Goal: Information Seeking & Learning: Check status

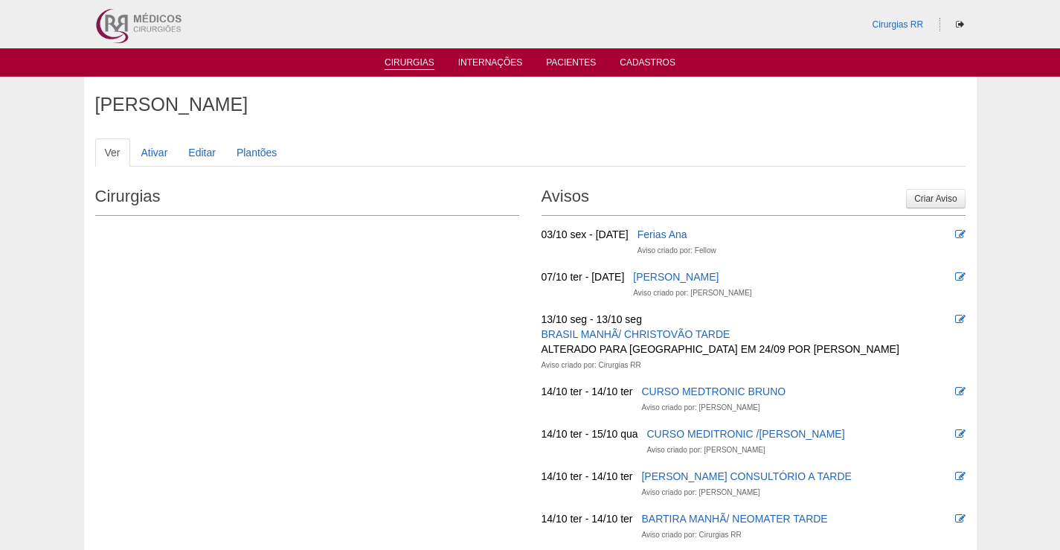
click at [396, 59] on link "Cirurgias" at bounding box center [409, 63] width 50 height 13
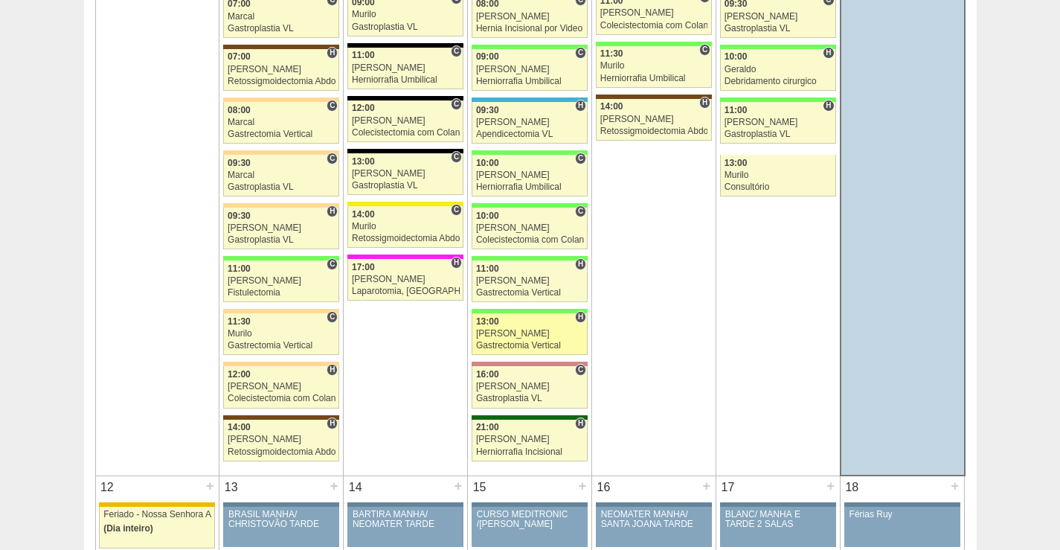
scroll to position [1190, 0]
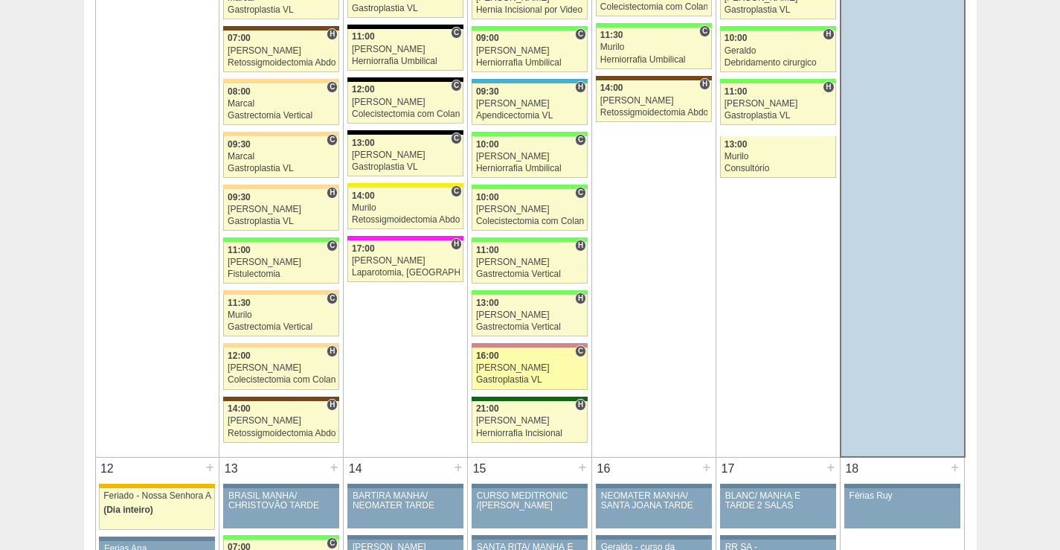
click at [526, 369] on div "[PERSON_NAME]" at bounding box center [530, 368] width 108 height 10
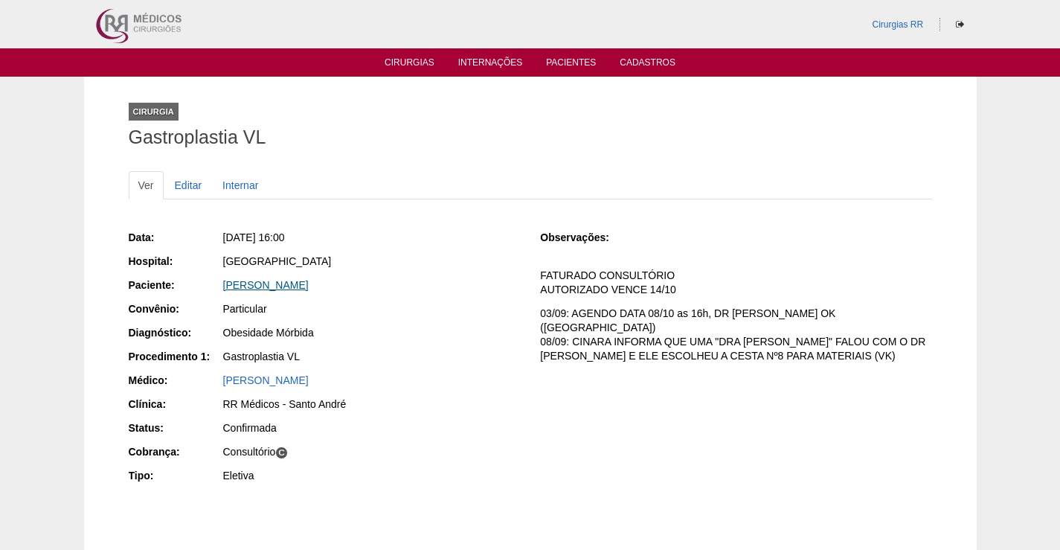
click at [293, 285] on link "[PERSON_NAME]" at bounding box center [266, 285] width 86 height 12
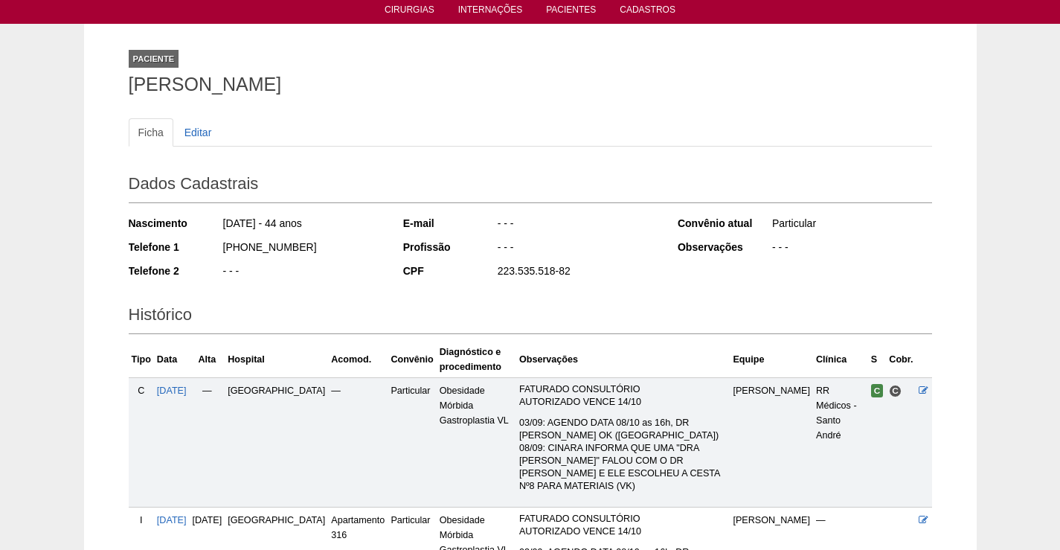
scroll to position [149, 0]
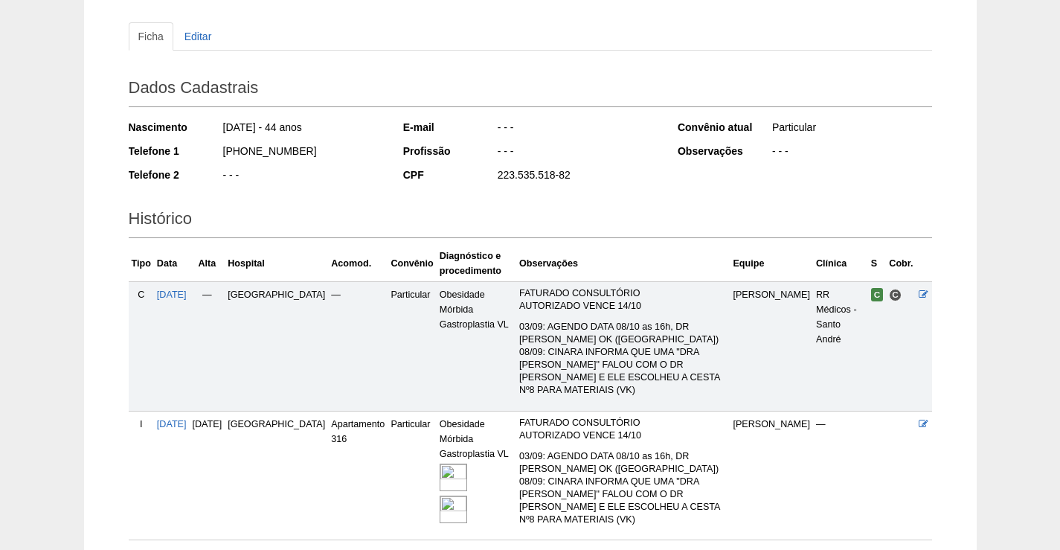
click at [442, 463] on img at bounding box center [453, 477] width 28 height 28
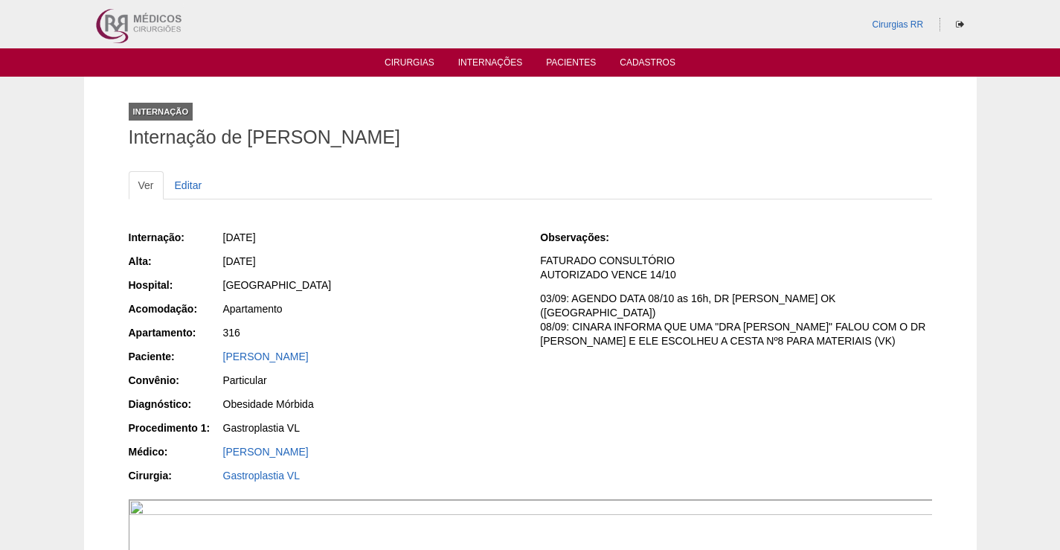
scroll to position [297, 0]
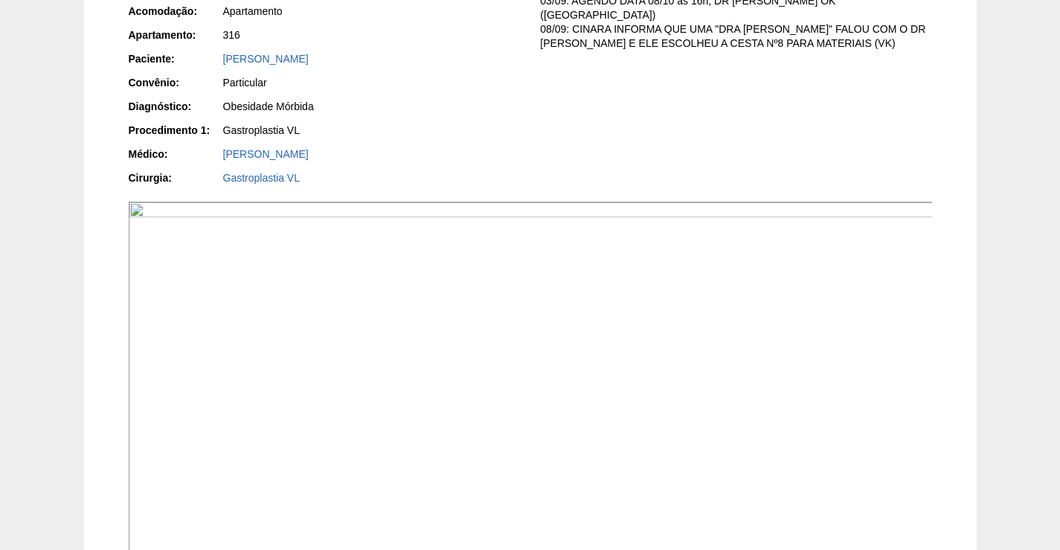
click at [522, 413] on img at bounding box center [531, 384] width 805 height 364
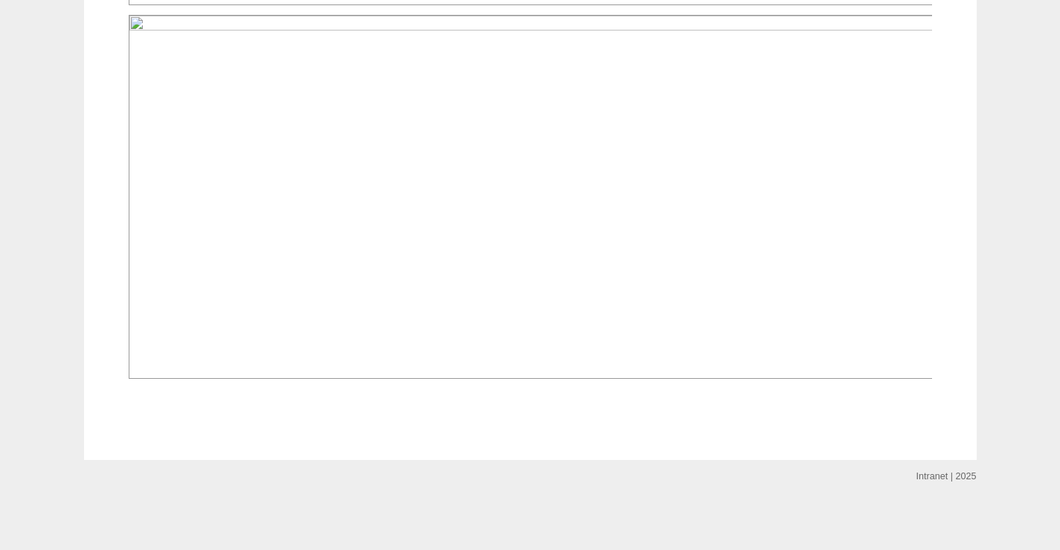
scroll to position [2276, 0]
click at [705, 187] on img at bounding box center [531, 197] width 805 height 364
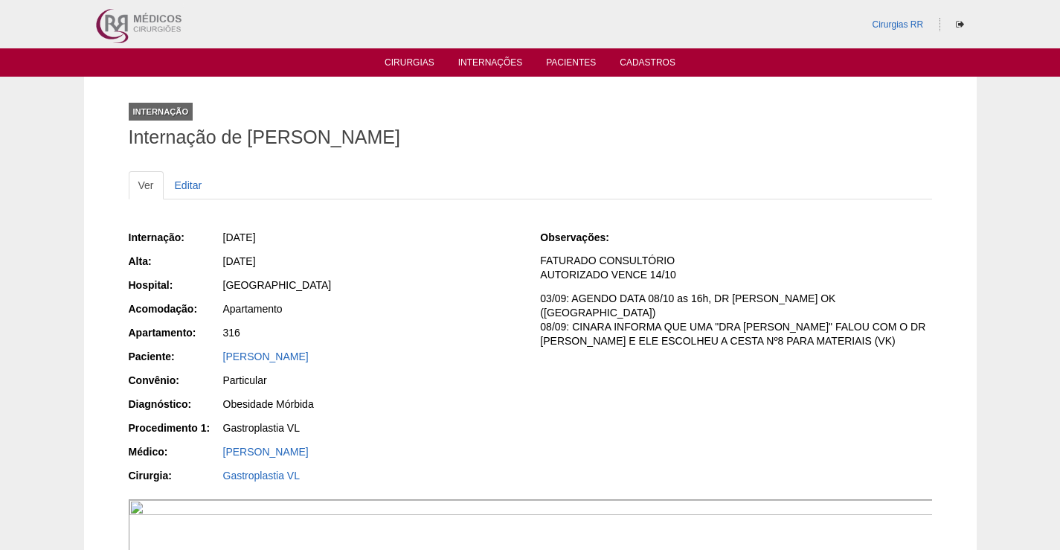
scroll to position [2276, 0]
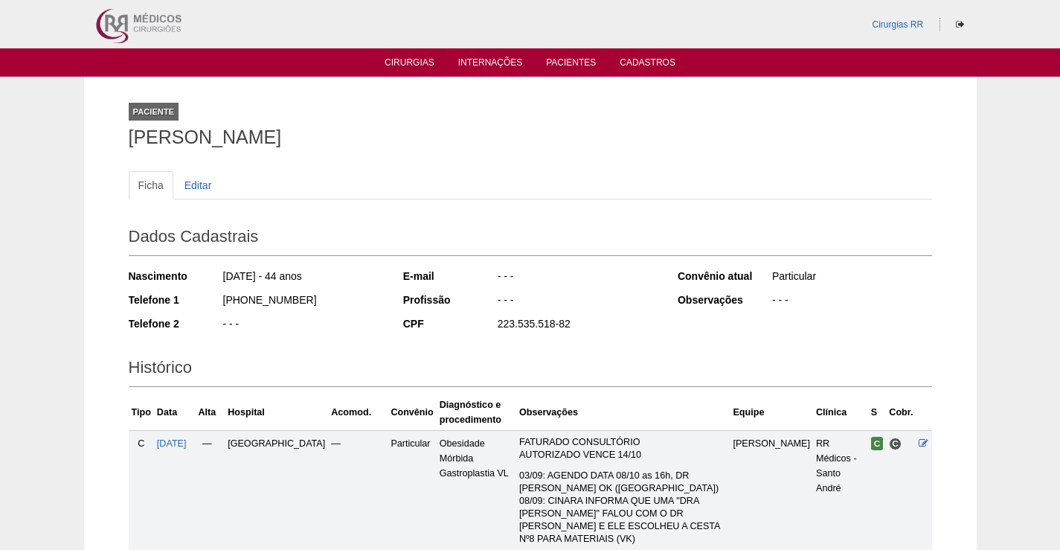
scroll to position [149, 0]
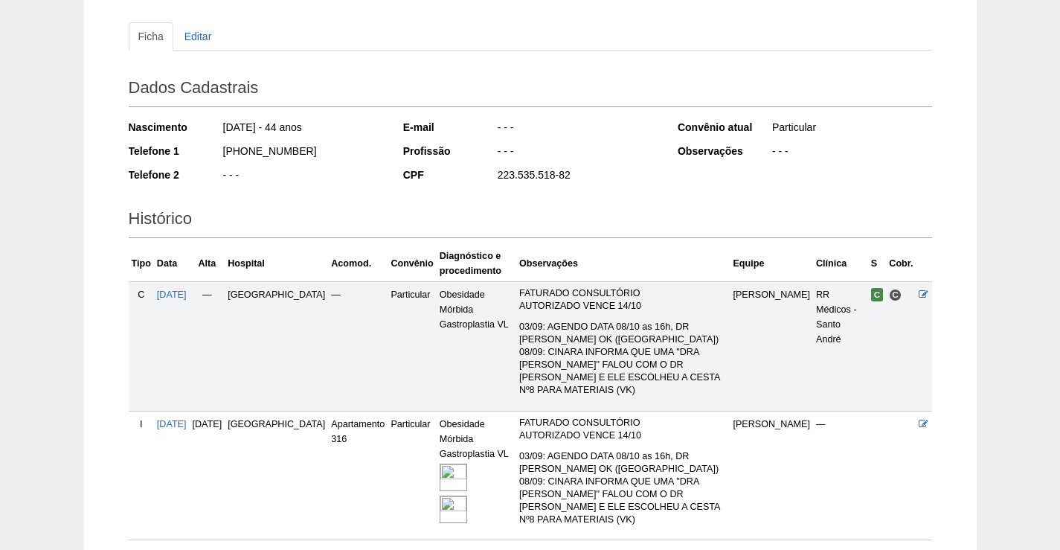
click at [439, 463] on img at bounding box center [453, 477] width 28 height 28
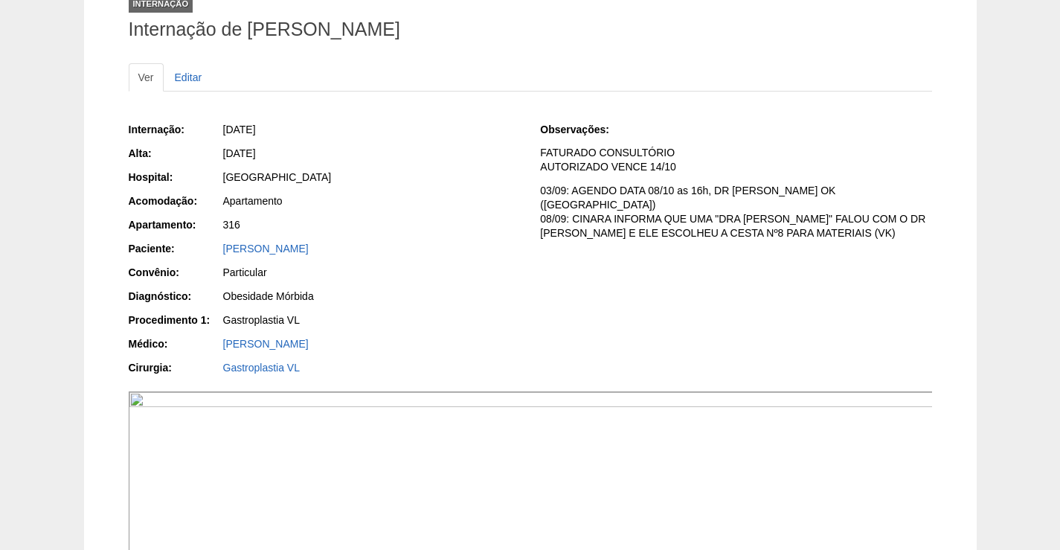
scroll to position [223, 0]
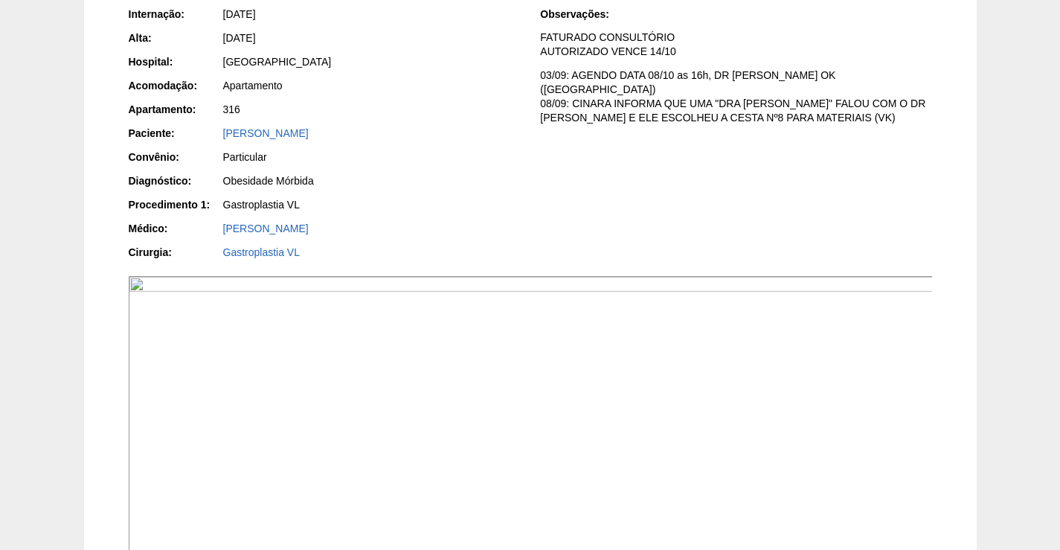
click at [538, 442] on img at bounding box center [531, 458] width 805 height 364
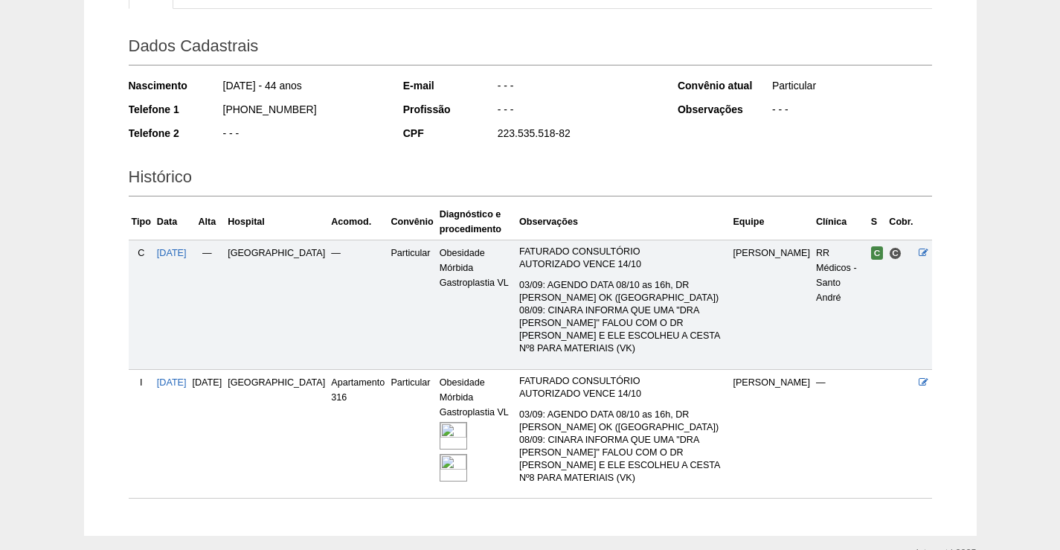
scroll to position [223, 0]
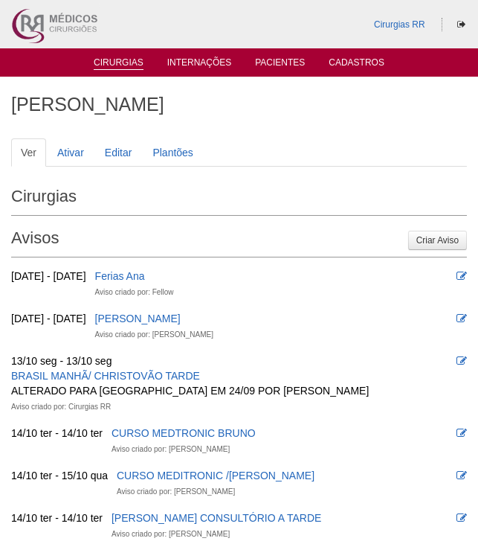
click at [111, 62] on link "Cirurgias" at bounding box center [119, 63] width 50 height 13
